Goal: Find specific page/section: Find specific page/section

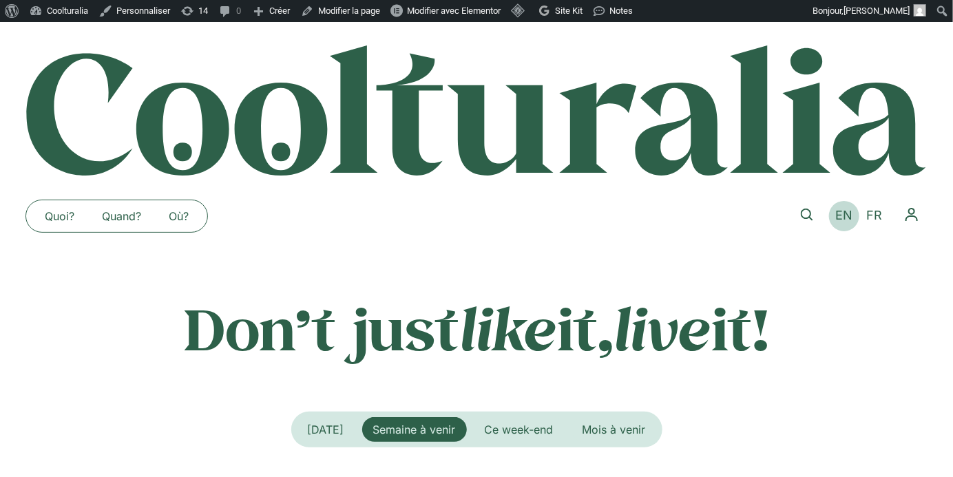
click at [846, 216] on span "EN" at bounding box center [844, 215] width 17 height 14
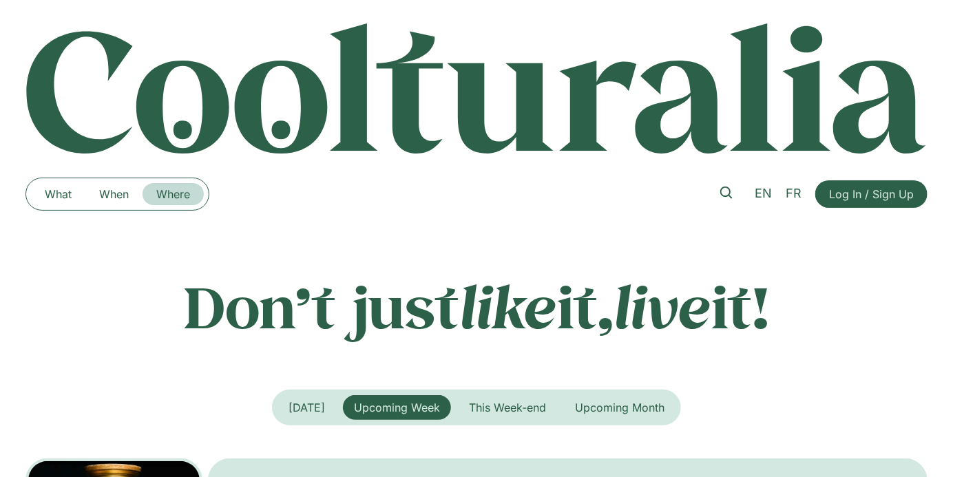
click at [171, 189] on link "Where" at bounding box center [173, 194] width 61 height 22
click at [191, 192] on link "Where" at bounding box center [173, 194] width 61 height 22
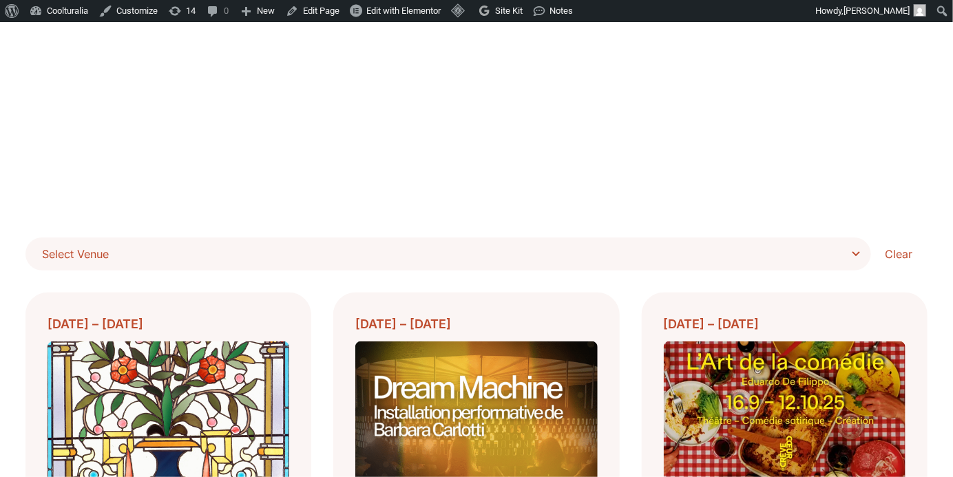
scroll to position [146, 0]
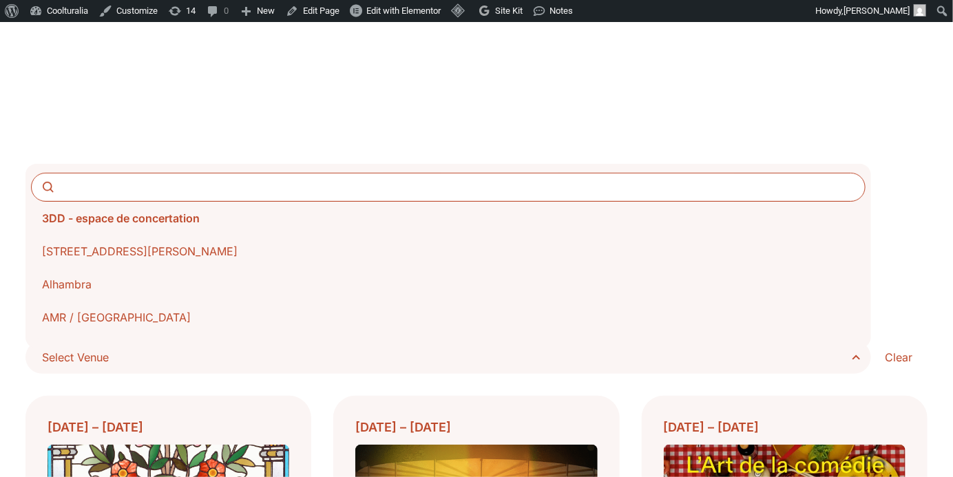
click at [691, 358] on span "Select Venue" at bounding box center [453, 357] width 822 height 19
click at [0, 0] on select "**********" at bounding box center [0, 0] width 0 height 0
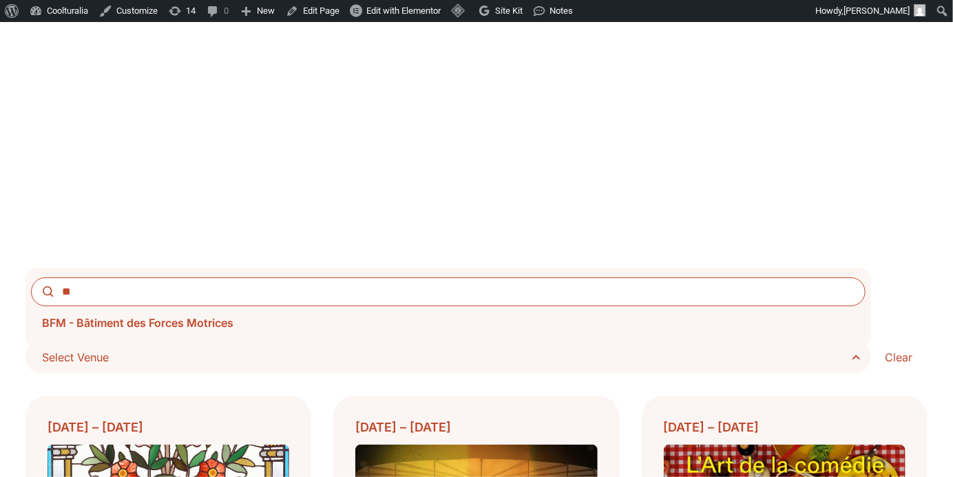
type input "***"
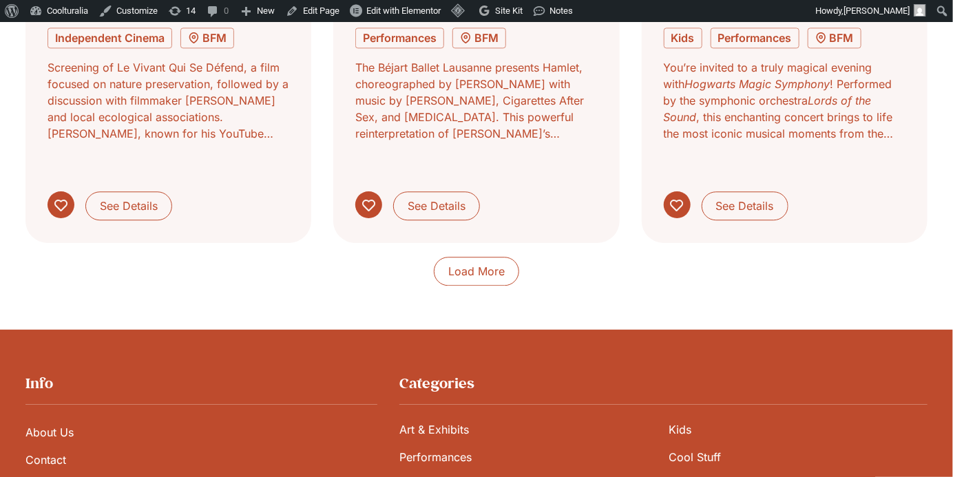
scroll to position [1485, 0]
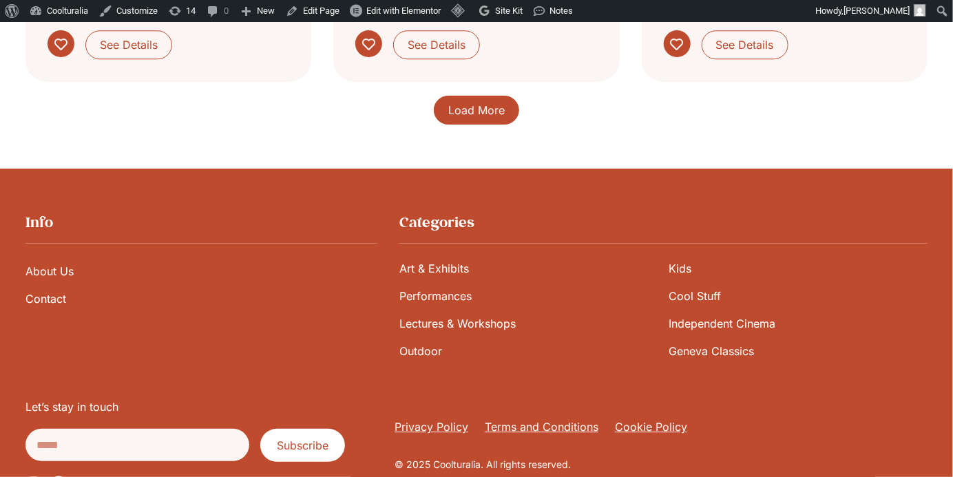
click at [476, 102] on span "Load More" at bounding box center [476, 110] width 56 height 17
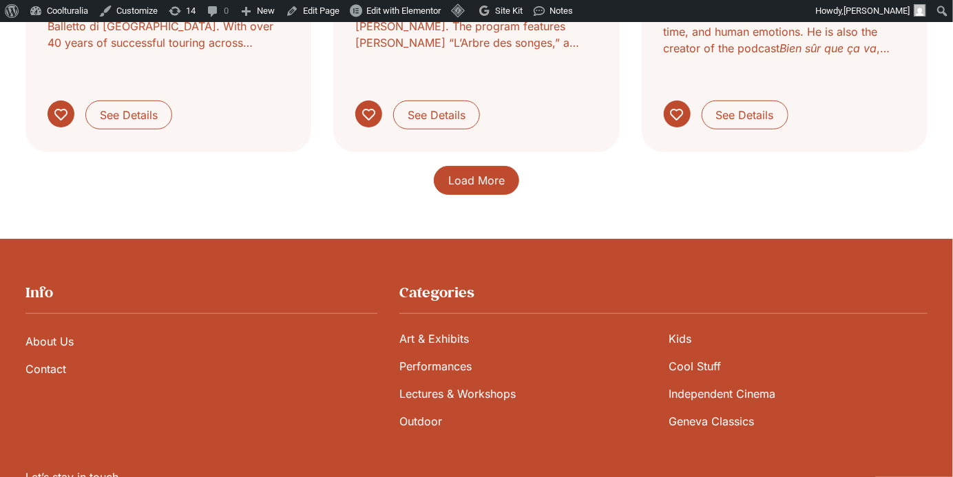
scroll to position [2475, 0]
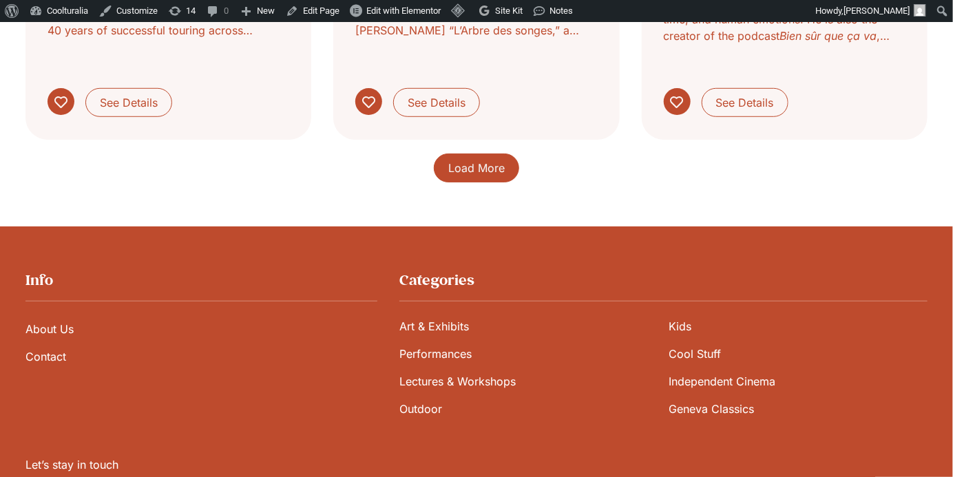
click at [505, 154] on link "Load More" at bounding box center [476, 168] width 85 height 29
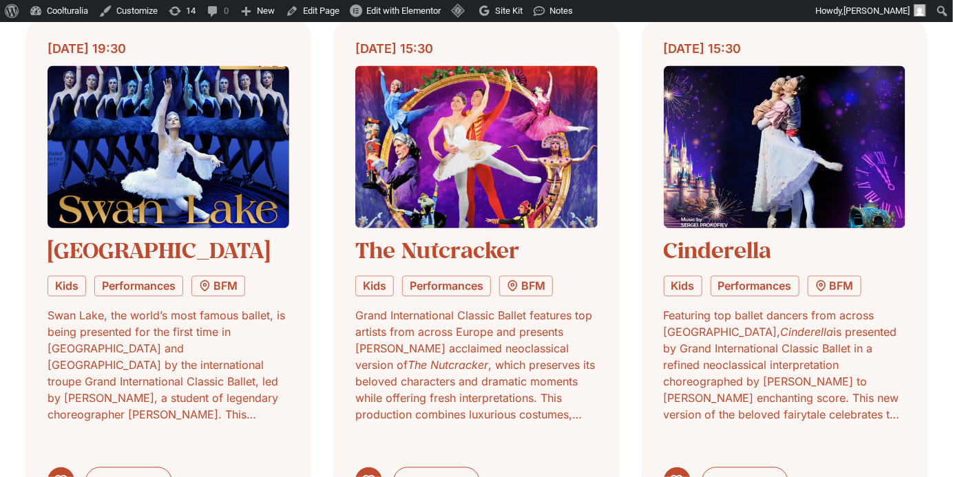
scroll to position [3137, 0]
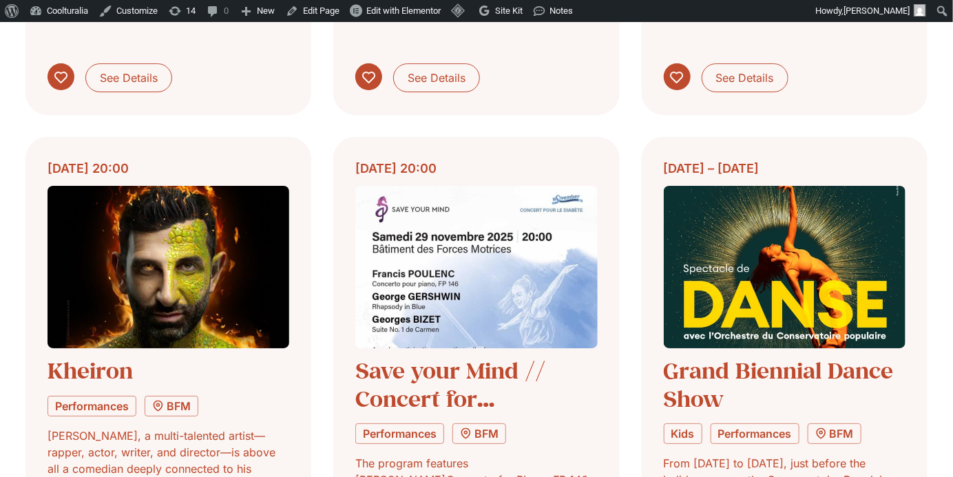
scroll to position [4073, 0]
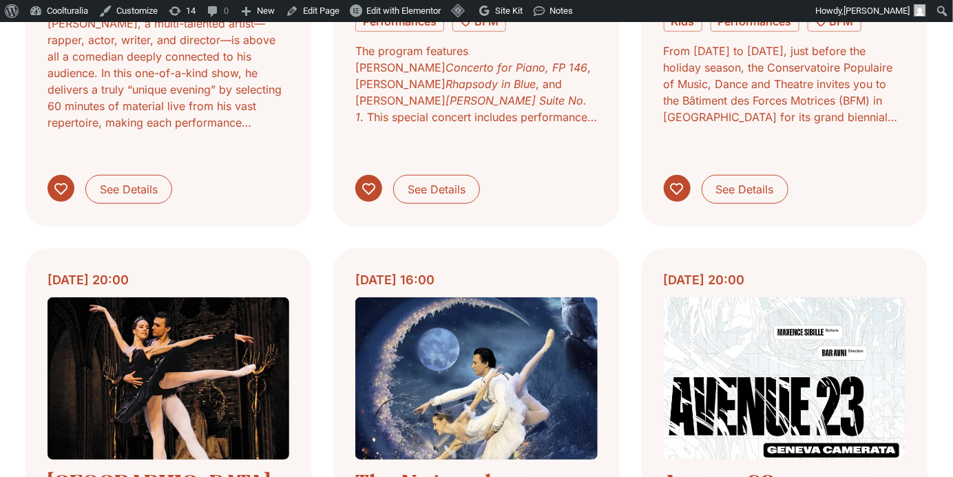
scroll to position [4479, 0]
